Goal: Find specific page/section: Find specific page/section

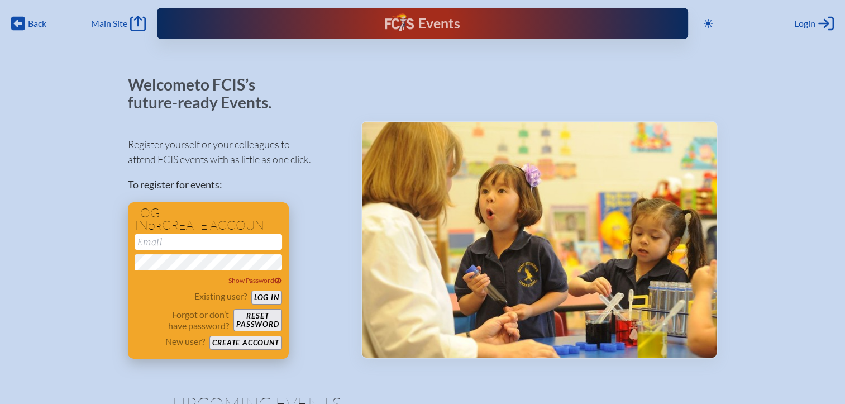
type input "[EMAIL_ADDRESS][DOMAIN_NAME]"
drag, startPoint x: 272, startPoint y: 294, endPoint x: 281, endPoint y: 289, distance: 9.8
click at [272, 294] on button "Log in" at bounding box center [266, 297] width 31 height 14
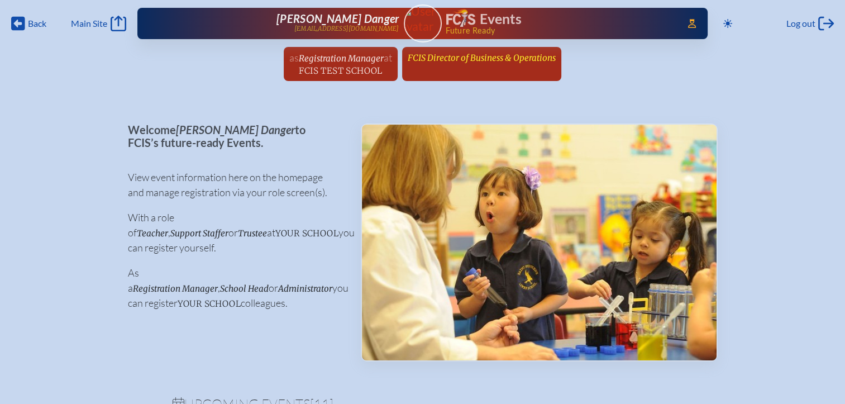
click at [516, 61] on span "FCIS Director of Business & Operations" at bounding box center [482, 57] width 148 height 11
